Goal: Task Accomplishment & Management: Manage account settings

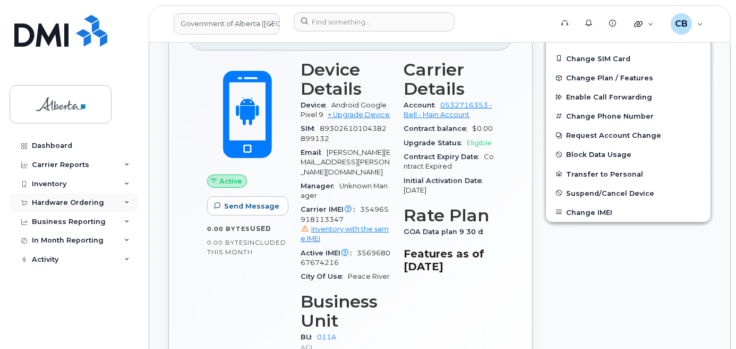
scroll to position [425, 0]
click at [54, 203] on div "Hardware Ordering" at bounding box center [68, 202] width 72 height 9
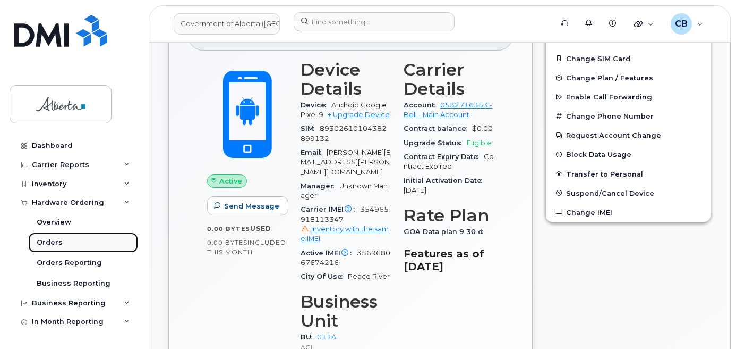
click at [52, 242] on div "Orders" at bounding box center [50, 242] width 26 height 10
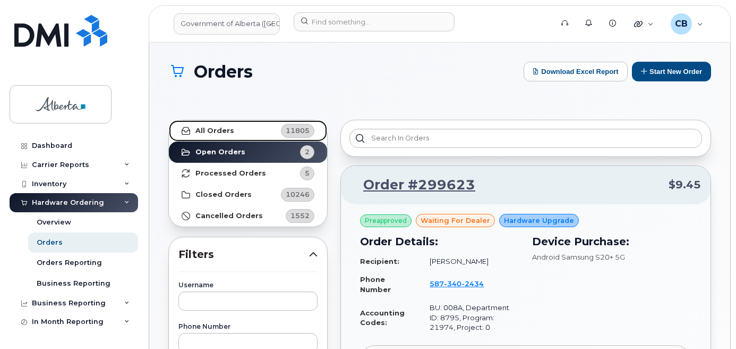
click at [201, 126] on strong "All Orders" at bounding box center [215, 130] width 39 height 9
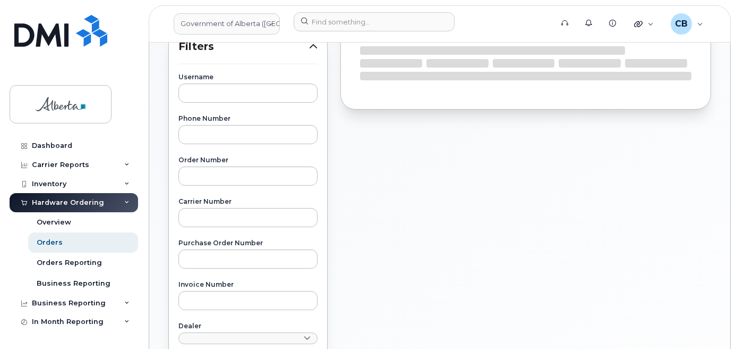
scroll to position [213, 0]
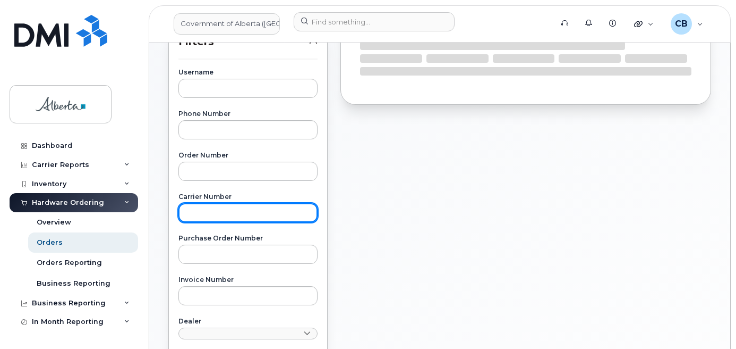
click at [225, 214] on input "text" at bounding box center [248, 212] width 139 height 19
paste input "3010624"
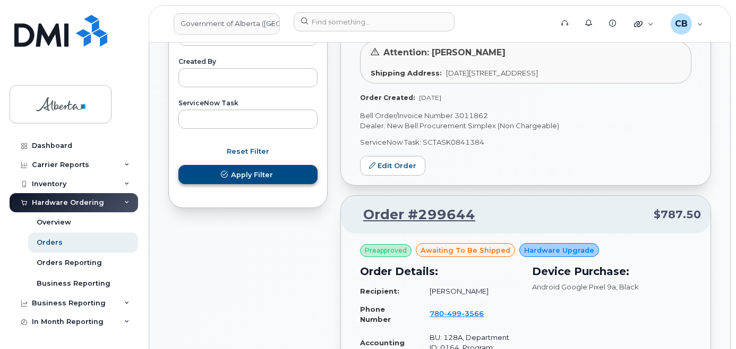
type input "3010624"
click at [257, 173] on span "Apply Filter" at bounding box center [252, 174] width 42 height 10
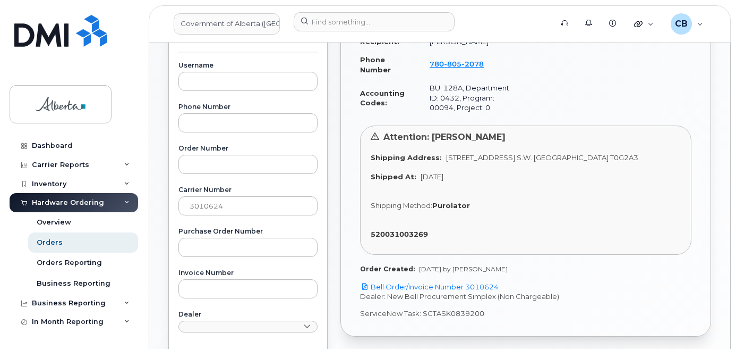
scroll to position [231, 0]
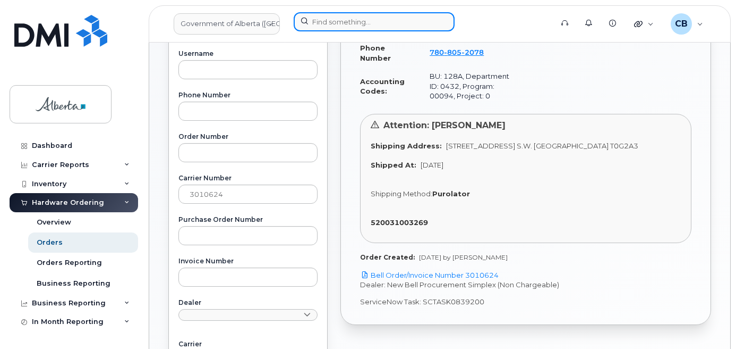
click at [318, 21] on input at bounding box center [374, 21] width 161 height 19
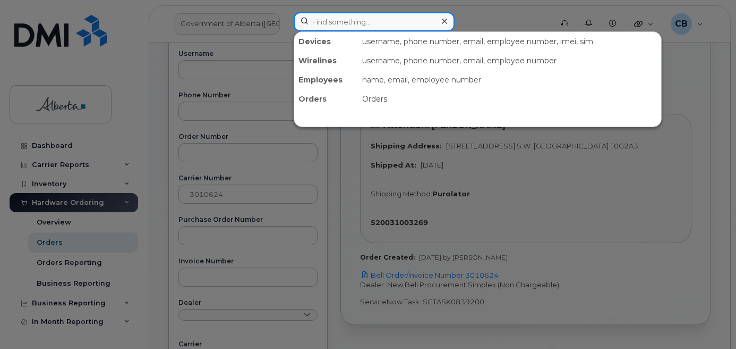
paste input "7808052078"
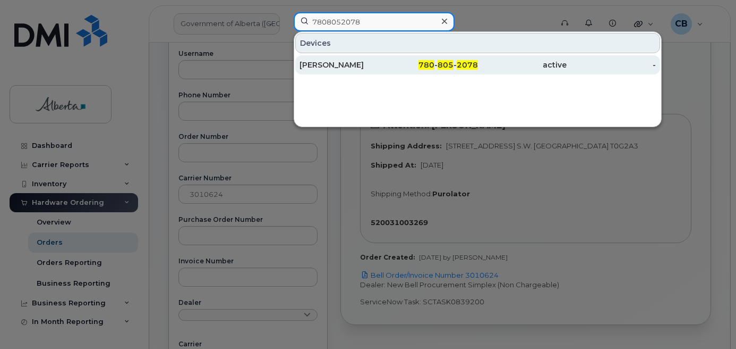
type input "7808052078"
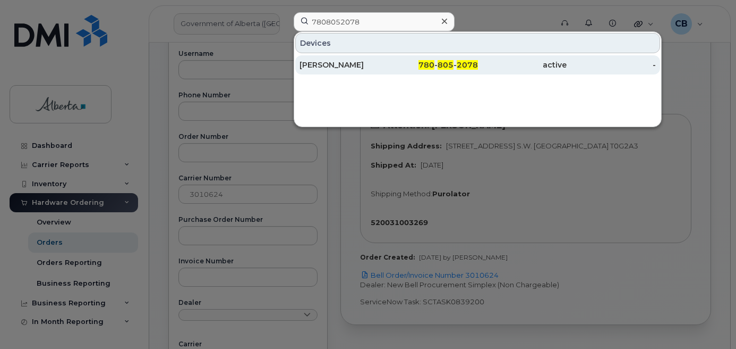
click at [315, 65] on div "[PERSON_NAME]" at bounding box center [344, 65] width 89 height 11
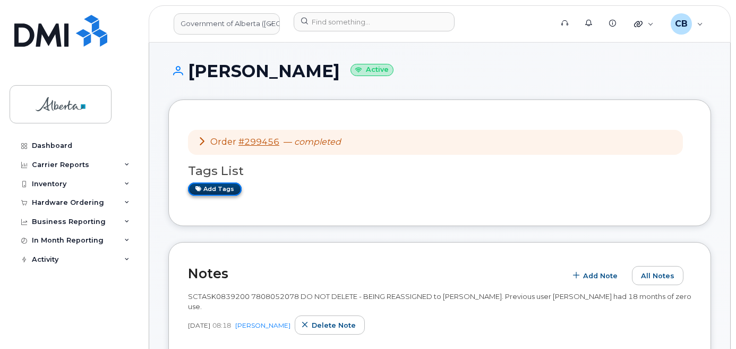
click at [204, 184] on link "Add tags" at bounding box center [215, 188] width 54 height 13
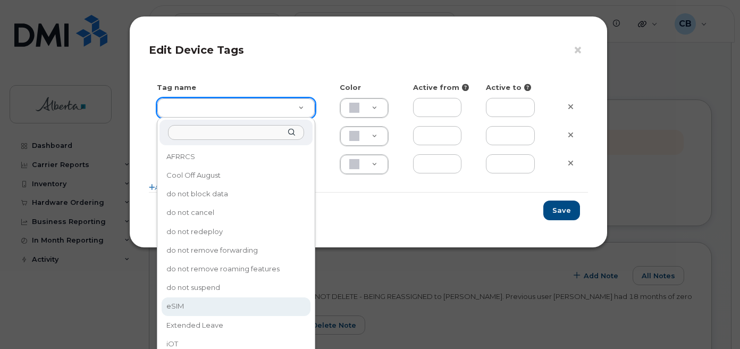
type input "eSIM"
type input "D6CDC1"
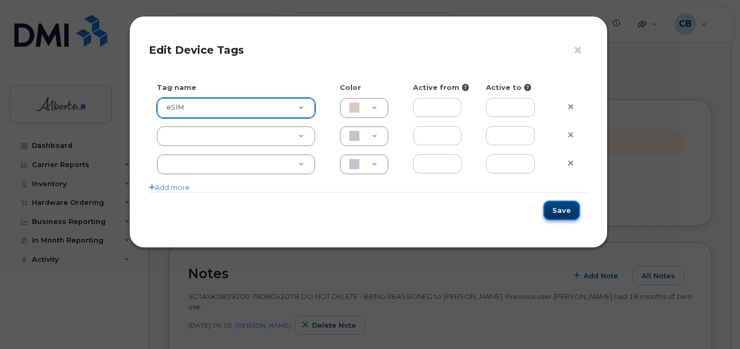
click at [562, 204] on button "Save" at bounding box center [561, 210] width 37 height 20
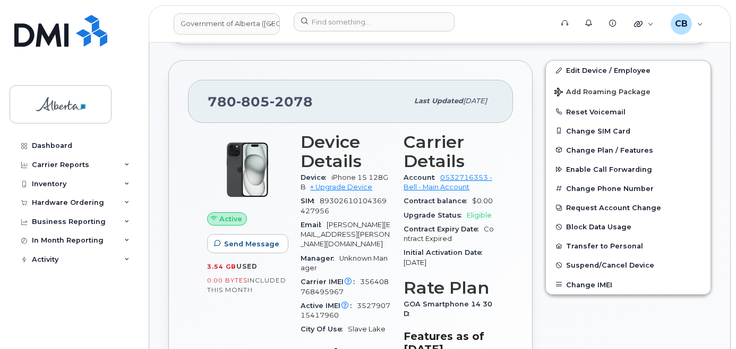
scroll to position [326, 0]
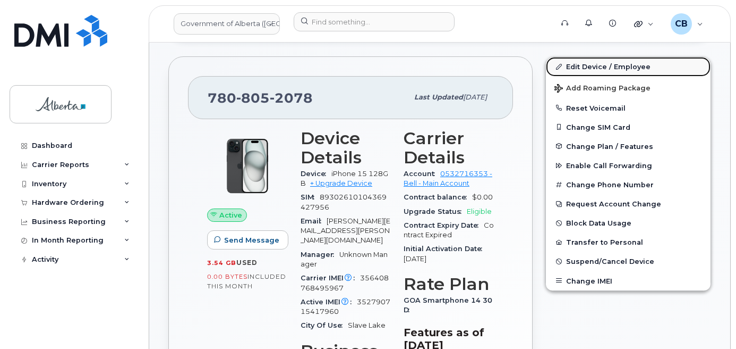
click at [584, 68] on link "Edit Device / Employee" at bounding box center [628, 66] width 165 height 19
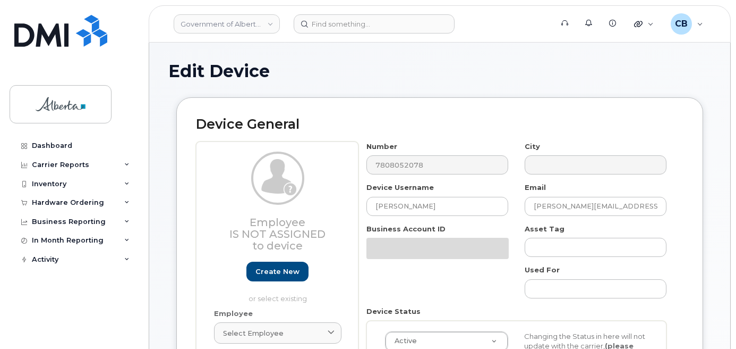
select select "4120330"
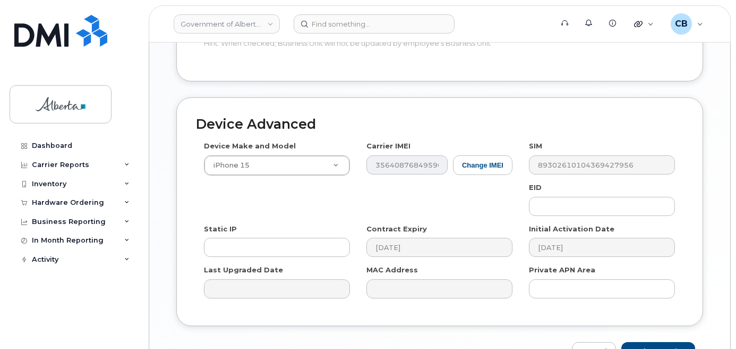
scroll to position [561, 0]
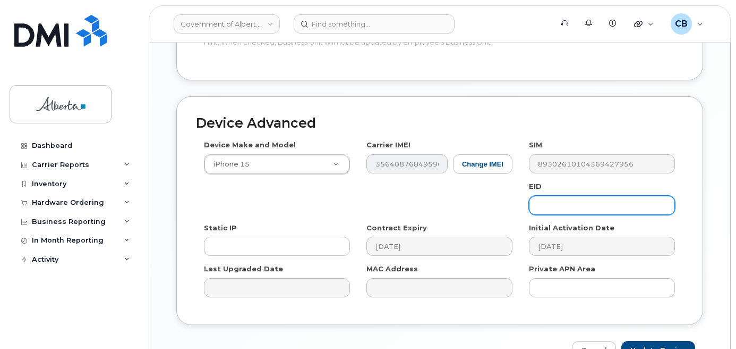
click at [578, 196] on input "text" at bounding box center [602, 205] width 146 height 19
paste input "89049032007208882600189421240683"
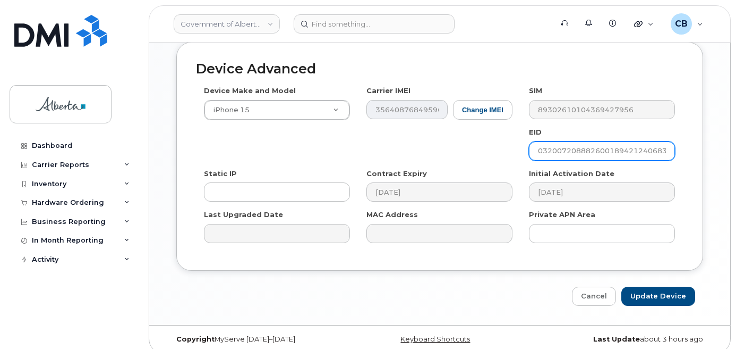
scroll to position [615, 0]
type input "89049032007208882600189421240683"
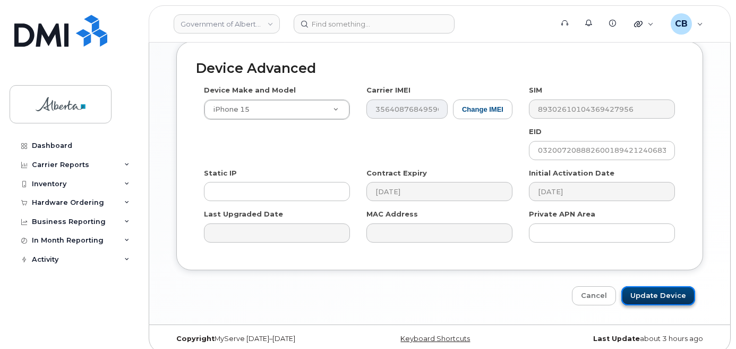
click at [650, 286] on input "Update Device" at bounding box center [659, 296] width 74 height 20
type input "Saving..."
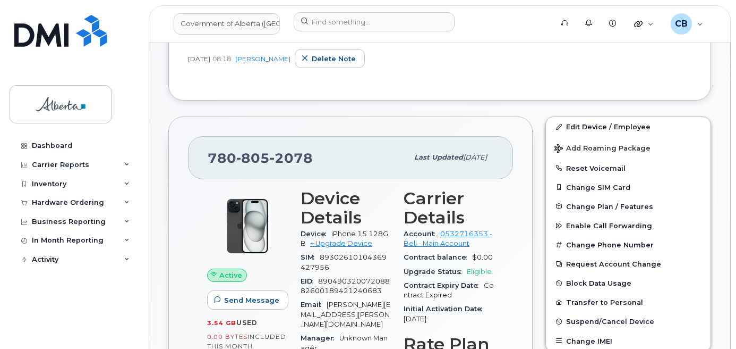
scroll to position [266, 0]
